Goal: Information Seeking & Learning: Learn about a topic

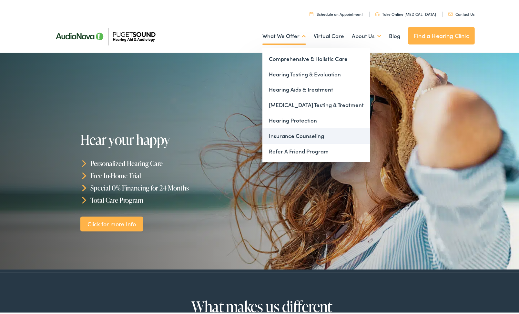
click at [310, 133] on link "Insurance Counseling" at bounding box center [316, 134] width 108 height 15
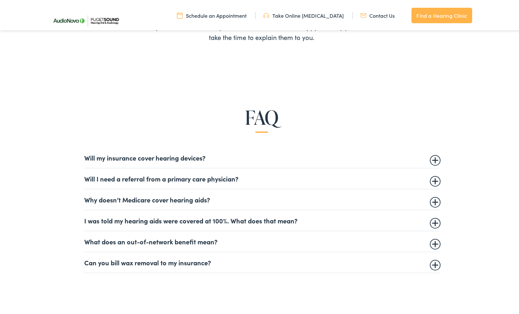
scroll to position [381, 0]
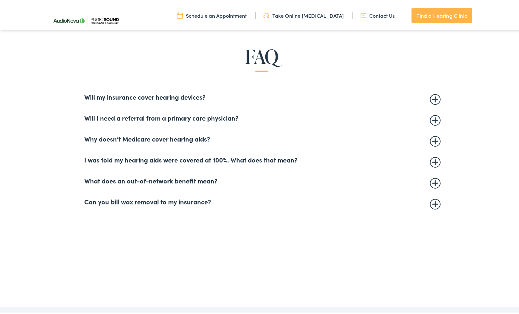
click at [160, 93] on summary "Will my insurance cover hearing devices?" at bounding box center [261, 96] width 355 height 8
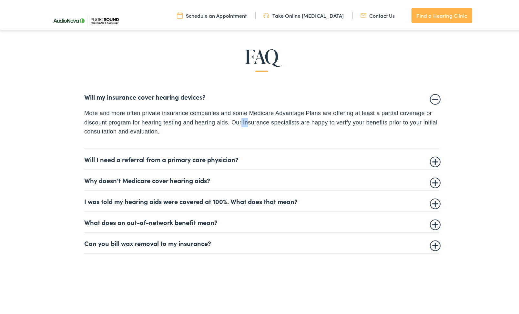
drag, startPoint x: 239, startPoint y: 118, endPoint x: 245, endPoint y: 124, distance: 9.1
click at [245, 124] on p "More and more often private insurance companies and some Medicare Advantage Pla…" at bounding box center [261, 121] width 355 height 28
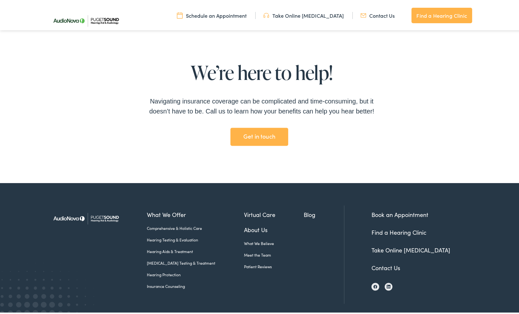
scroll to position [1344, 0]
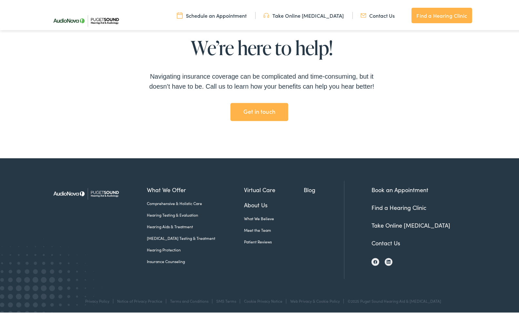
click at [382, 240] on link "Contact Us" at bounding box center [385, 242] width 29 height 8
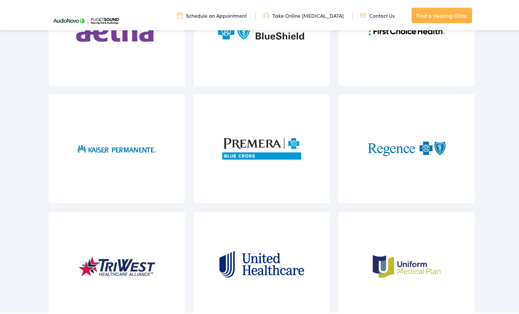
scroll to position [640, 0]
